Goal: Task Accomplishment & Management: Use online tool/utility

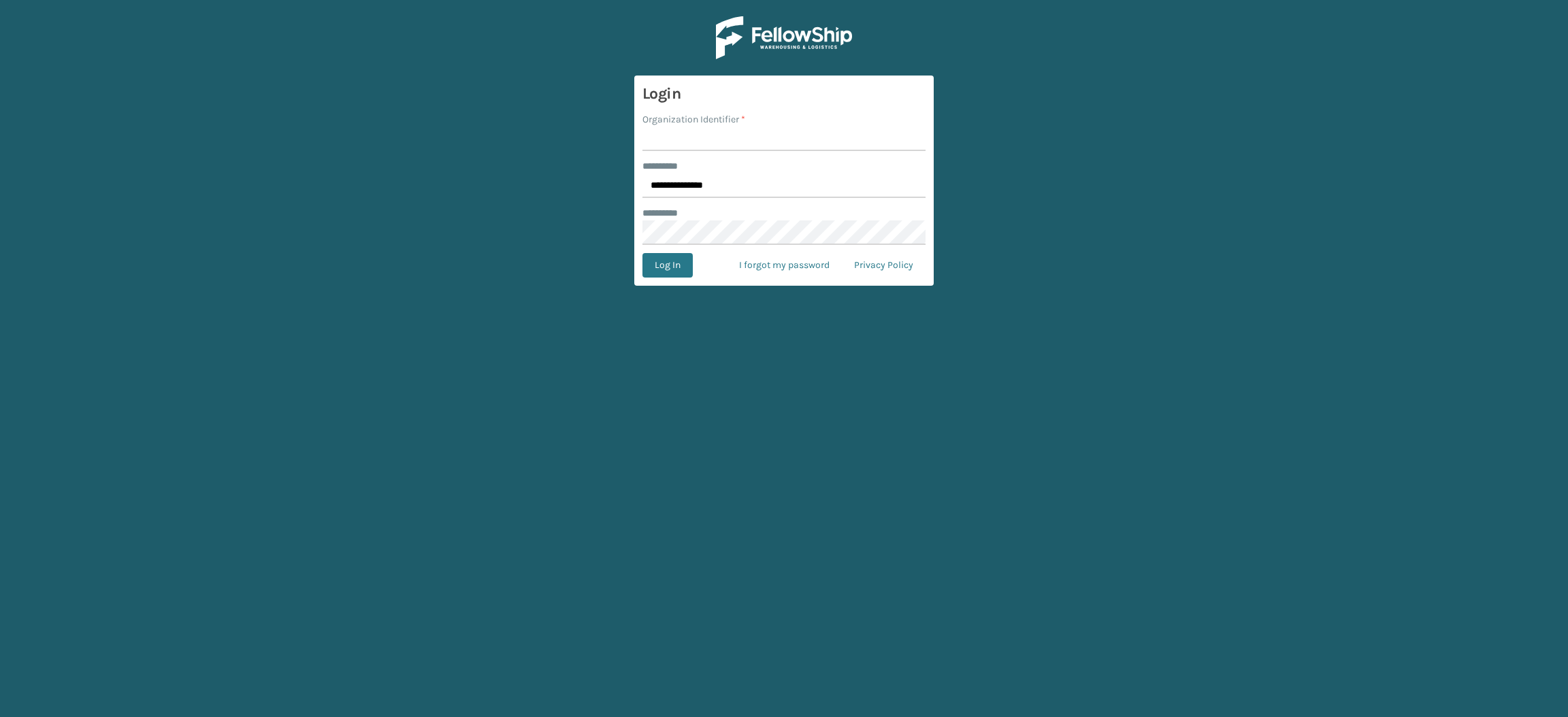
type input "SuperAdminOrganization"
click at [671, 267] on button "Log In" at bounding box center [668, 265] width 51 height 25
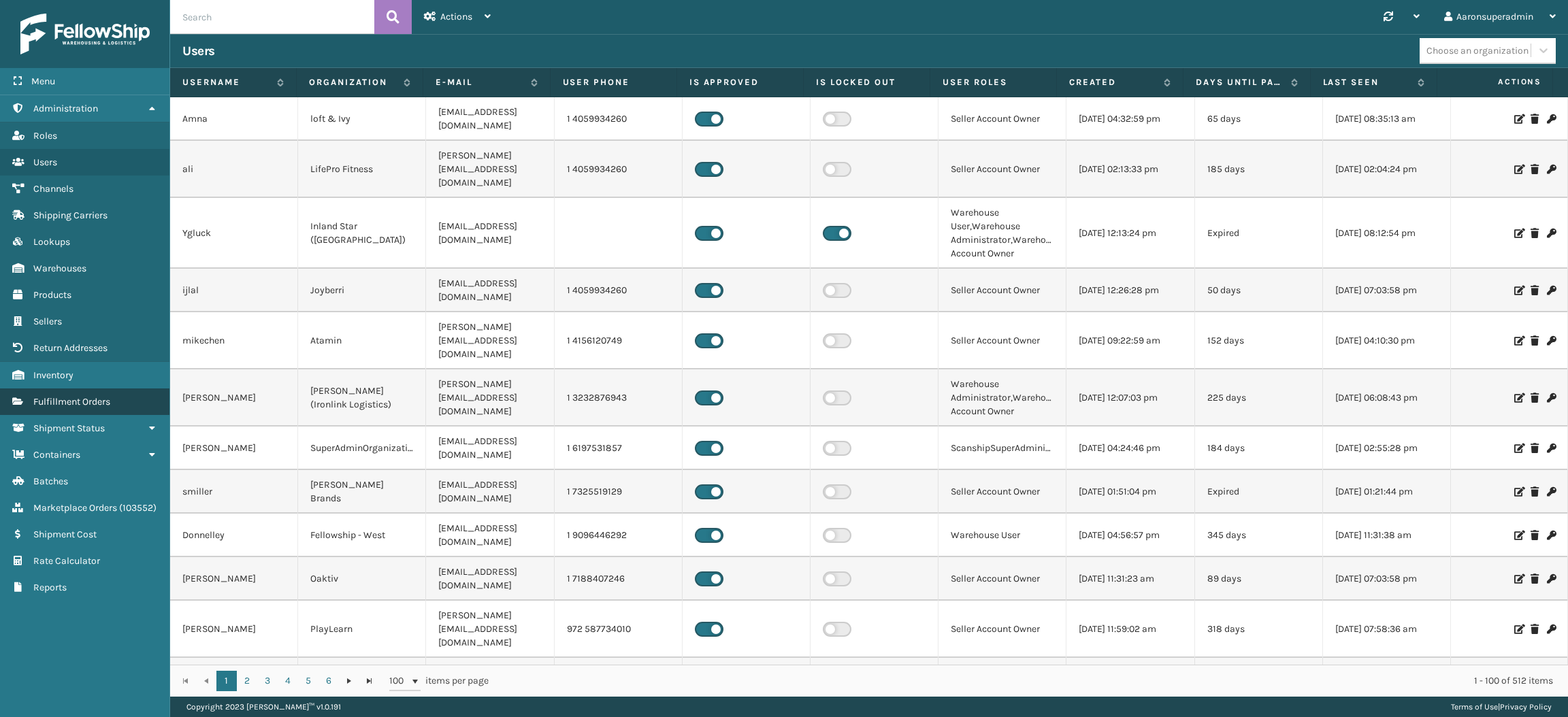
click at [95, 396] on span "Fulfillment Orders" at bounding box center [72, 402] width 77 height 12
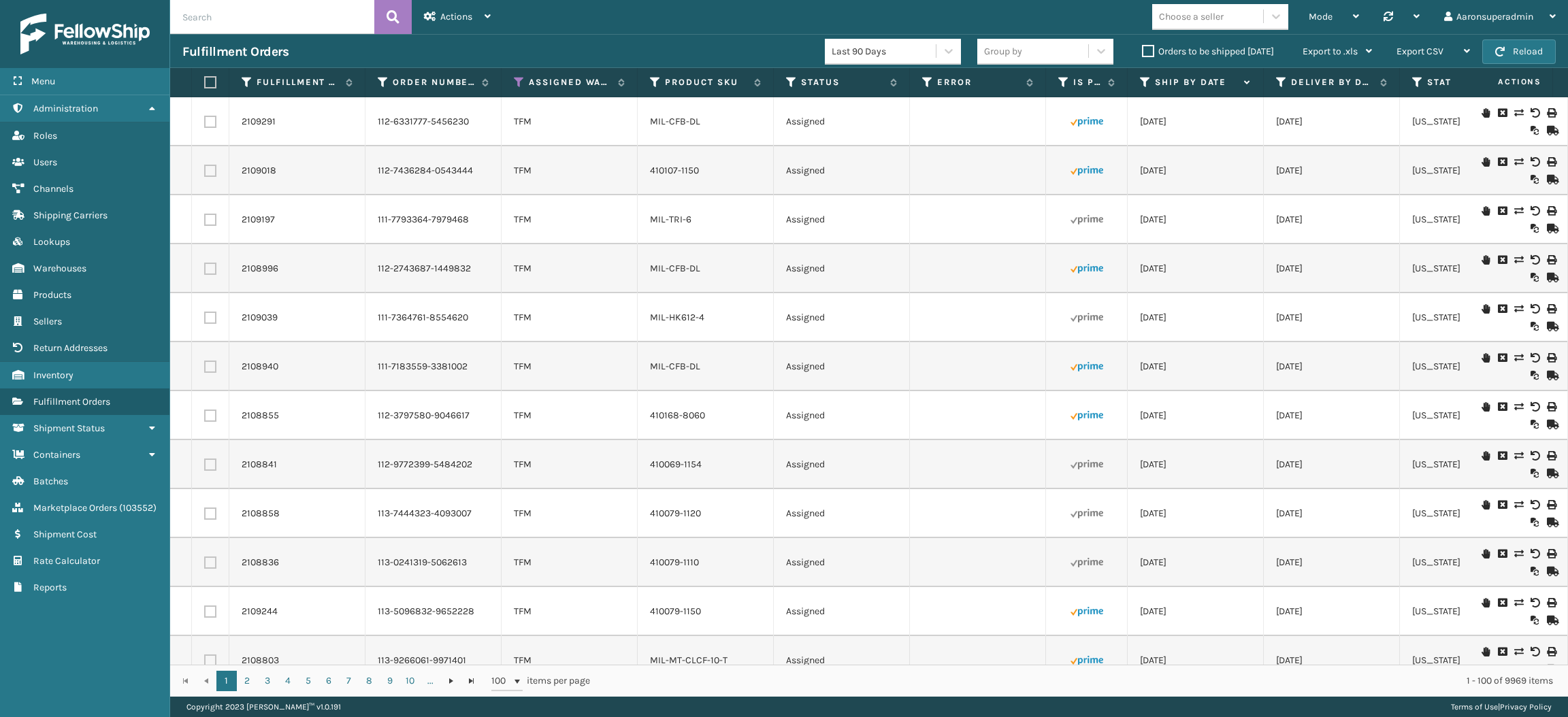
click at [1148, 56] on label "Orders to be shipped [DATE]" at bounding box center [1207, 52] width 132 height 12
click at [1143, 53] on input "Orders to be shipped [DATE]" at bounding box center [1142, 48] width 1 height 9
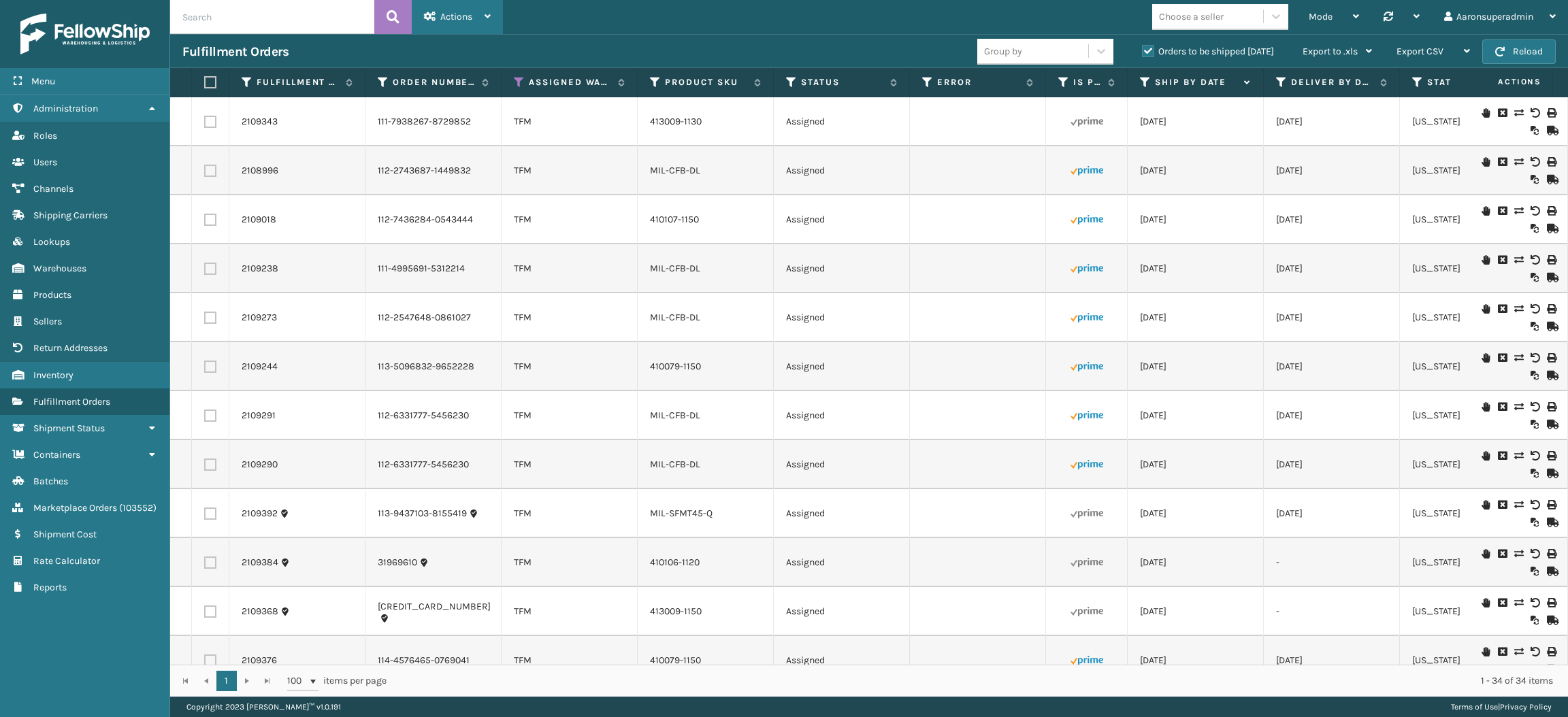
click at [469, 11] on span "Actions" at bounding box center [456, 17] width 32 height 12
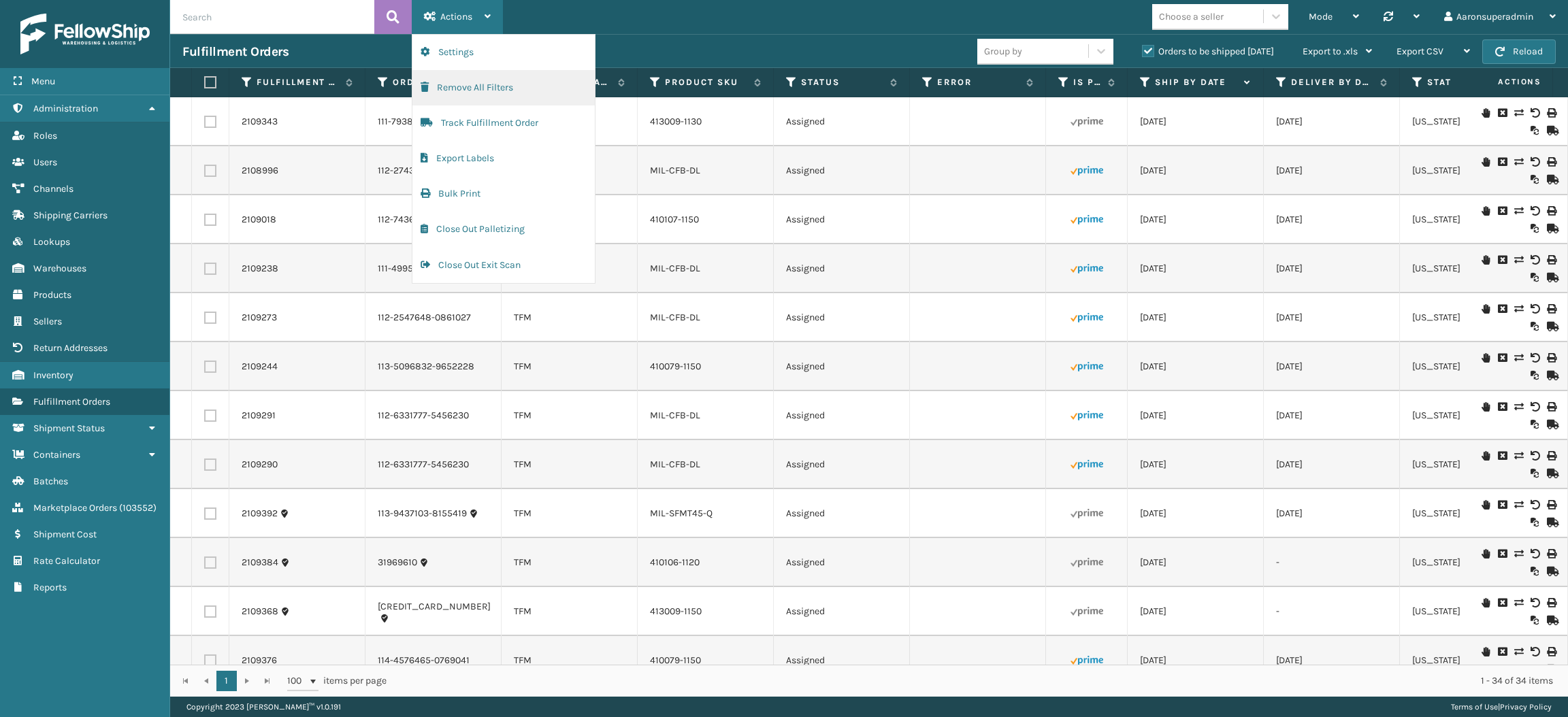
click at [481, 84] on button "Remove All Filters" at bounding box center [504, 88] width 183 height 36
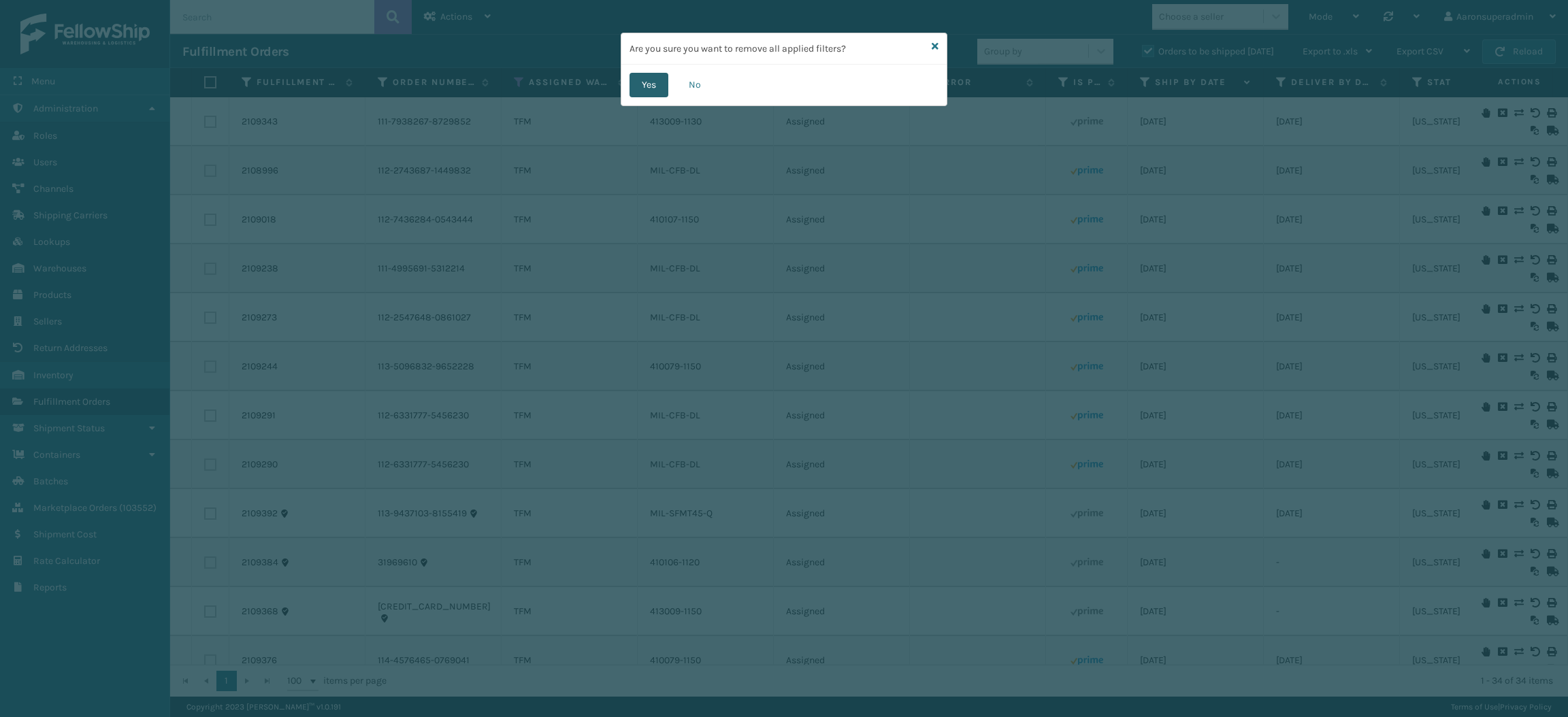
click at [656, 85] on button "Yes" at bounding box center [649, 84] width 39 height 25
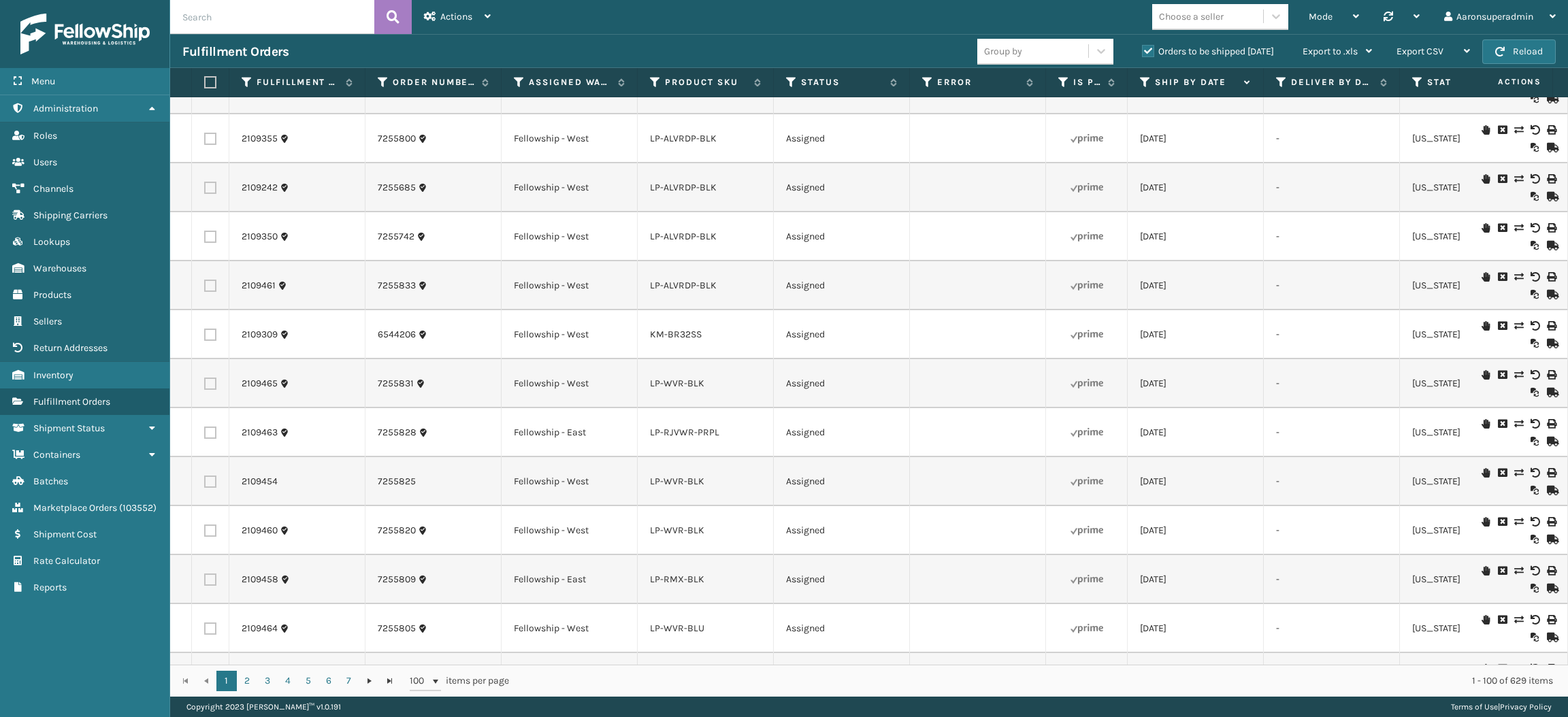
scroll to position [442, 0]
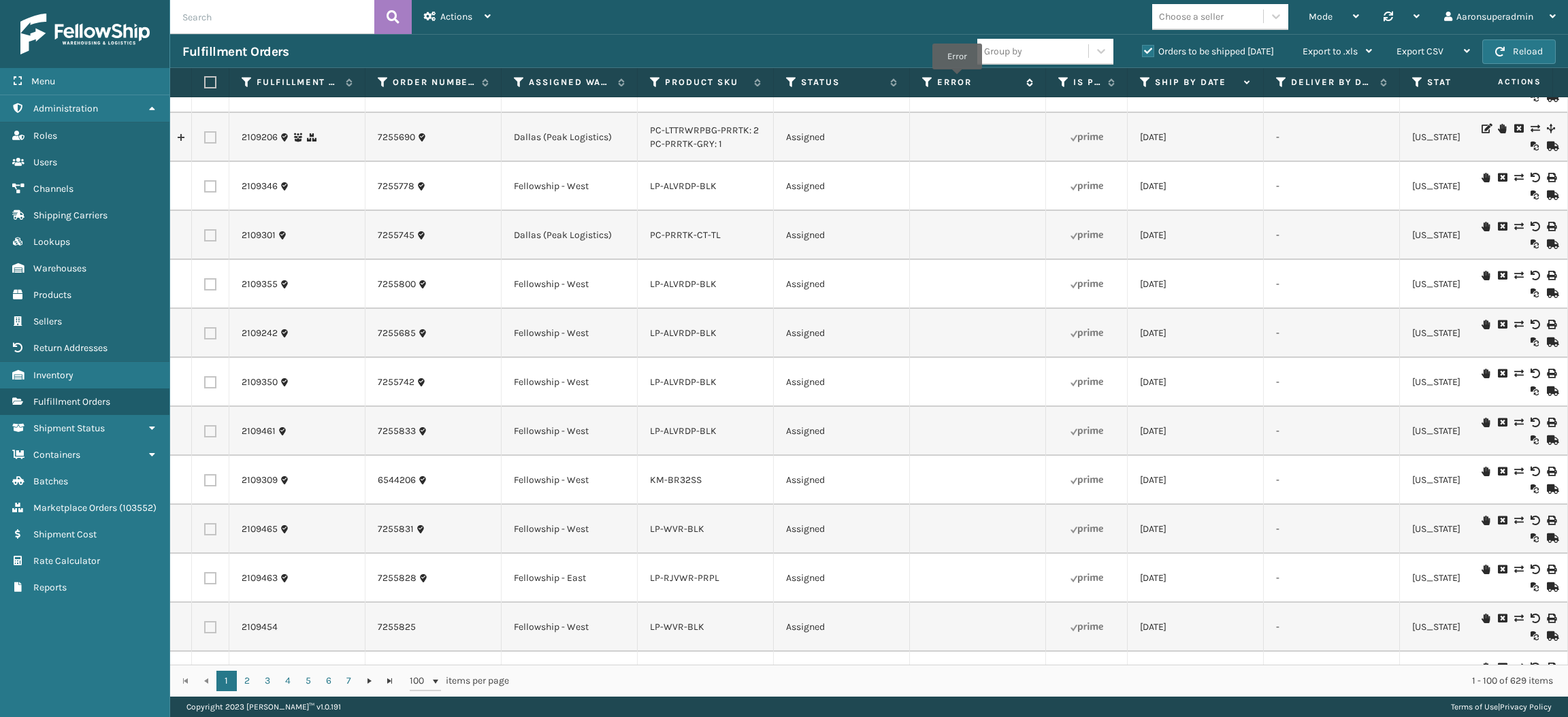
click at [957, 78] on label "Error" at bounding box center [978, 82] width 82 height 12
